Goal: Find specific page/section: Find specific page/section

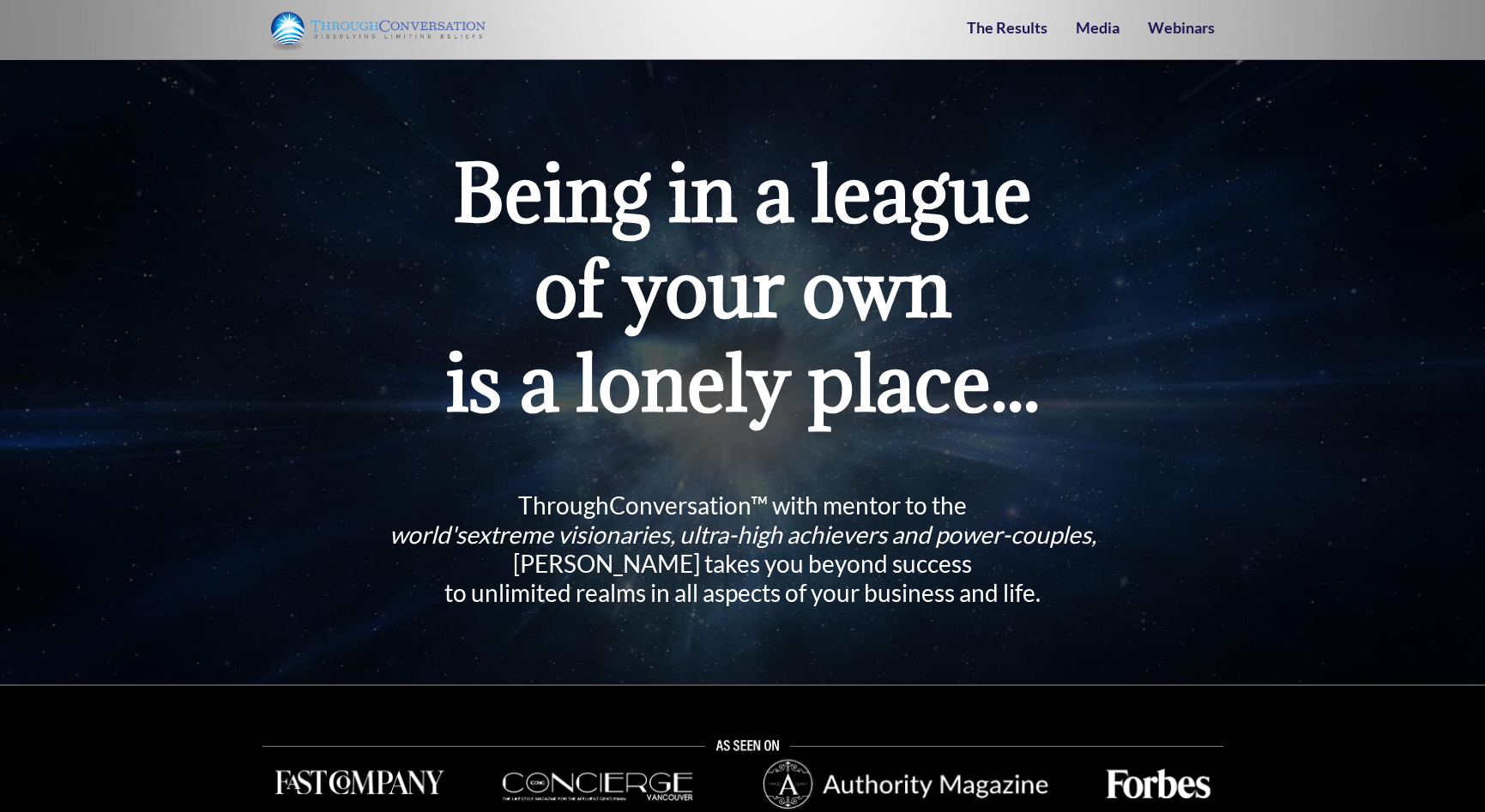
click at [1026, 29] on link "The Results" at bounding box center [1007, 27] width 81 height 19
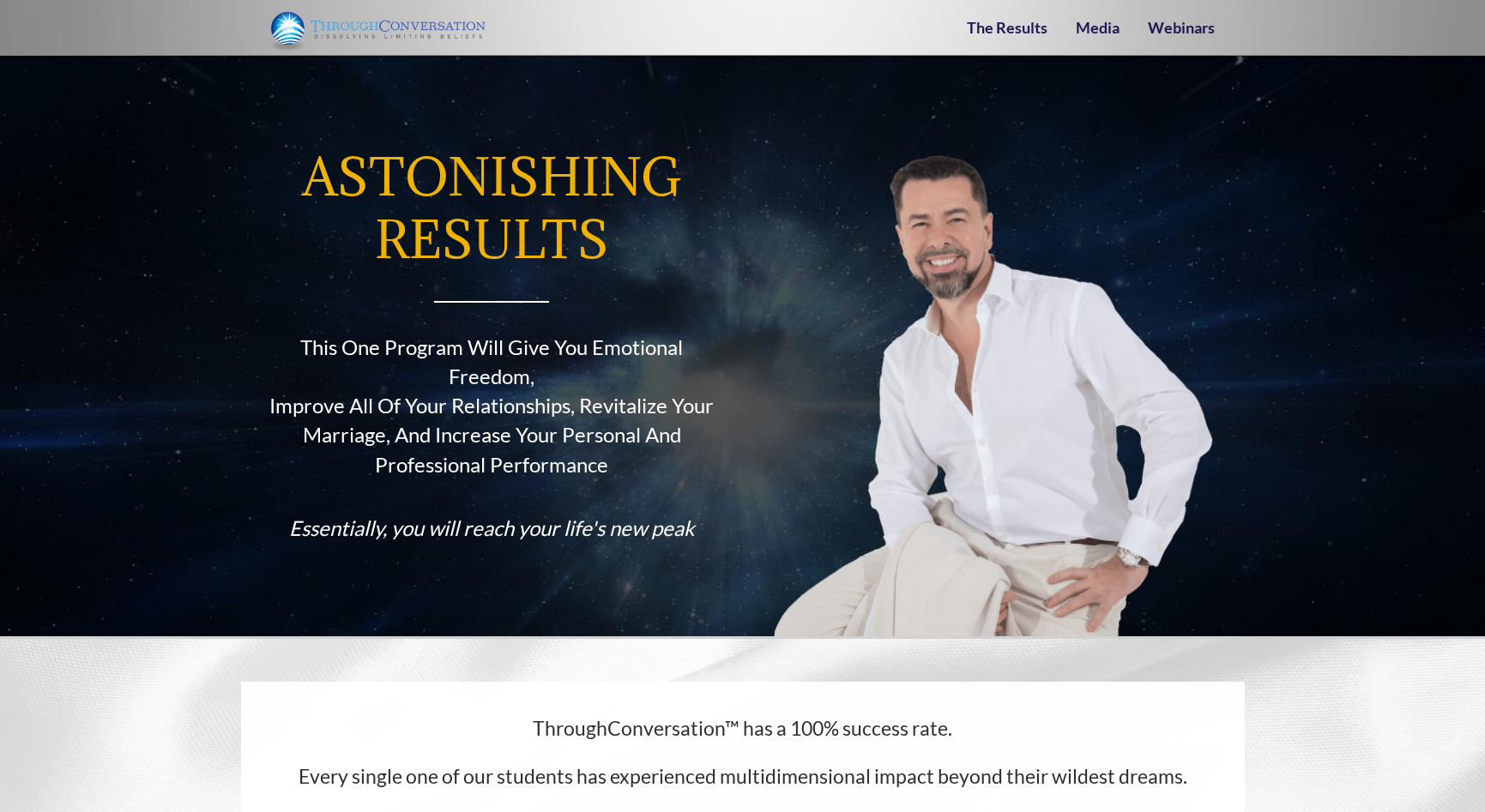
click at [386, 30] on img at bounding box center [379, 29] width 215 height 42
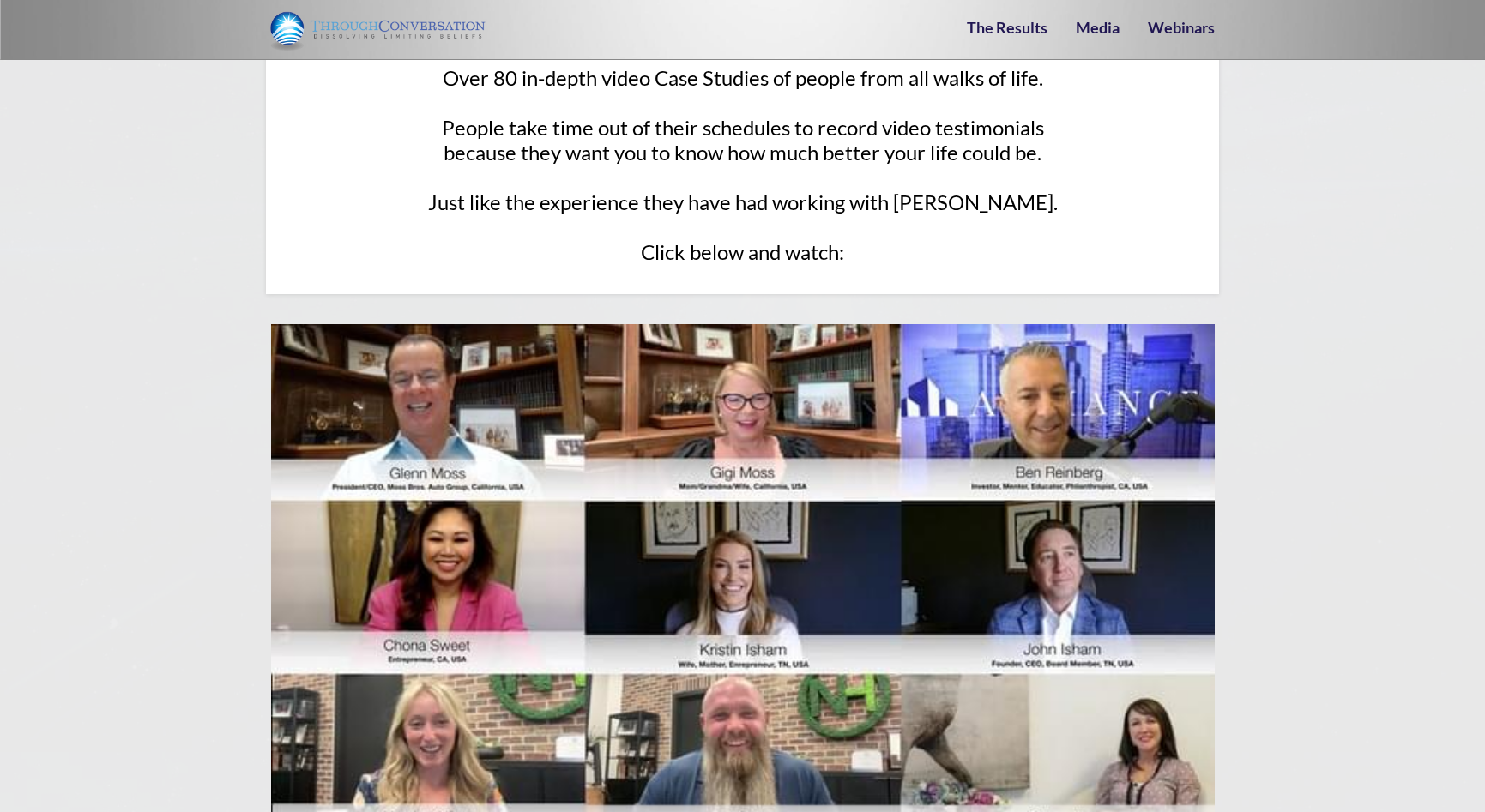
scroll to position [10474, 0]
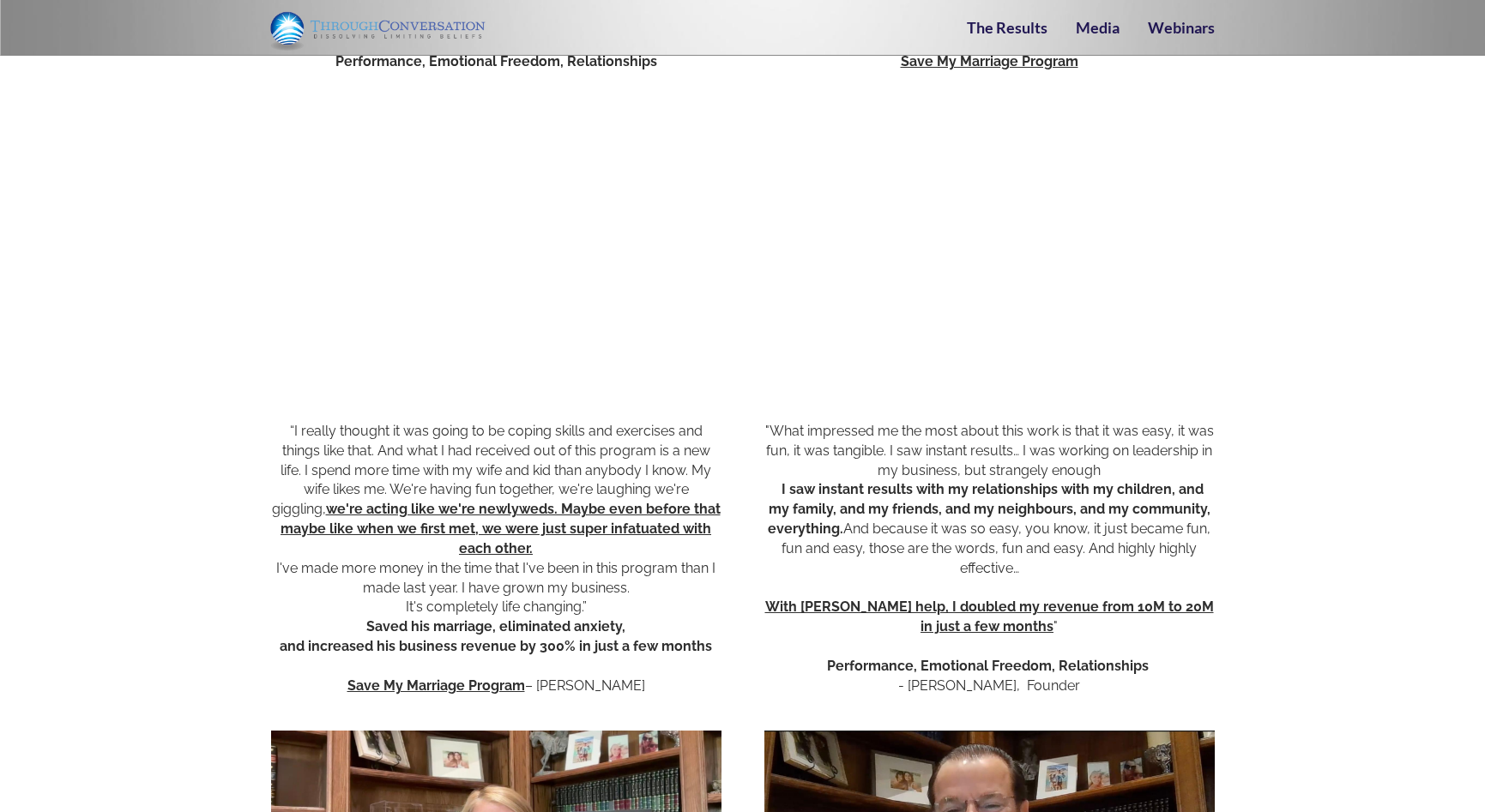
scroll to position [1636, 0]
